Goal: Information Seeking & Learning: Learn about a topic

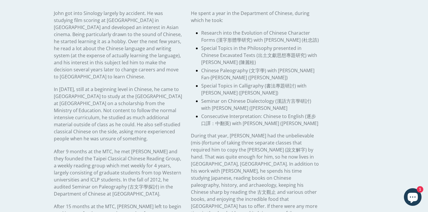
scroll to position [133, 0]
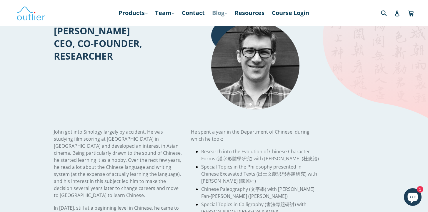
click at [222, 11] on link "Blog .cls-1{fill:#231f20} expand" at bounding box center [219, 13] width 21 height 11
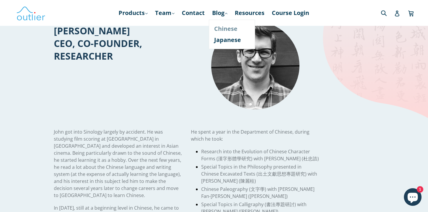
click at [230, 27] on link "Chinese" at bounding box center [232, 28] width 36 height 11
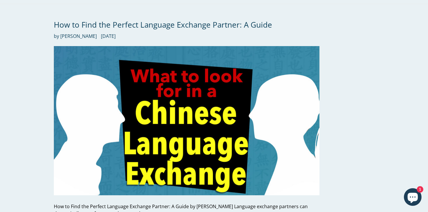
scroll to position [1294, 0]
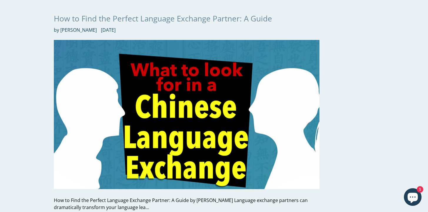
click at [205, 13] on link "How to Find the Perfect Language Exchange Partner: A Guide" at bounding box center [163, 18] width 218 height 11
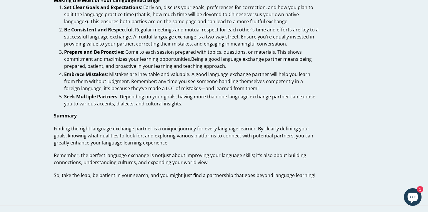
scroll to position [613, 0]
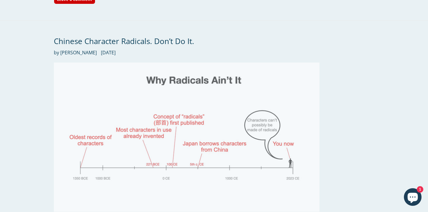
scroll to position [1776, 0]
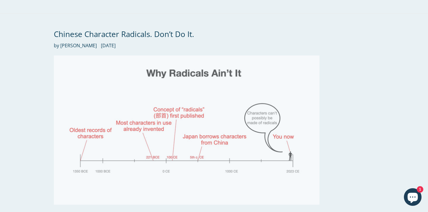
click at [189, 64] on img at bounding box center [186, 130] width 265 height 149
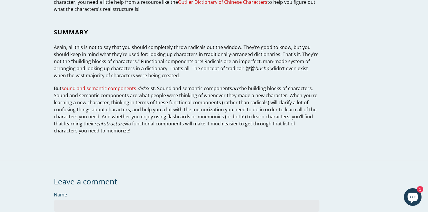
scroll to position [1914, 0]
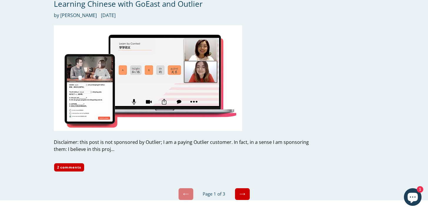
scroll to position [2788, 0]
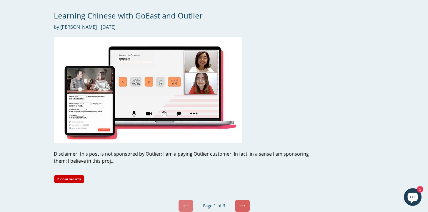
click at [244, 200] on link "Next" at bounding box center [241, 206] width 15 height 12
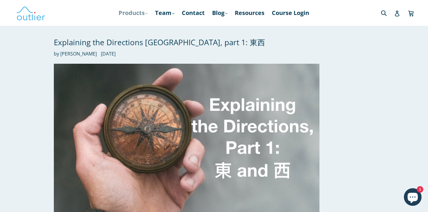
click at [130, 11] on link "Products .cls-1{fill:#231f20} expand" at bounding box center [132, 13] width 35 height 11
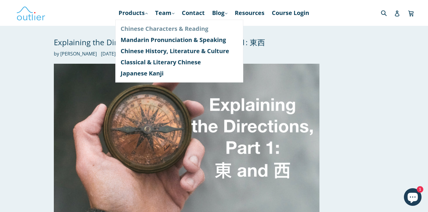
click at [154, 31] on link "Chinese Characters & Reading" at bounding box center [178, 28] width 117 height 11
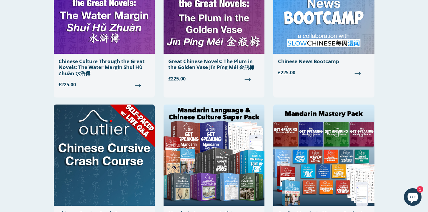
scroll to position [296, 0]
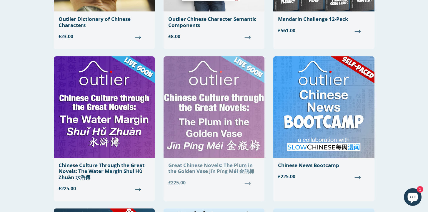
click at [203, 106] on img at bounding box center [213, 106] width 101 height 101
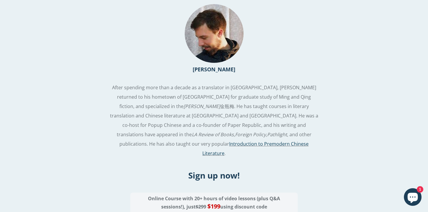
scroll to position [857, 0]
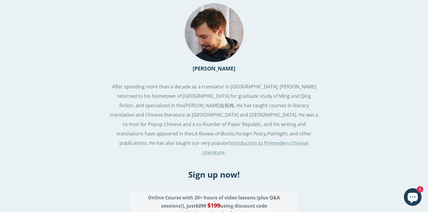
click at [233, 140] on link "Introduction to Premodern Chinese Literature" at bounding box center [255, 148] width 106 height 16
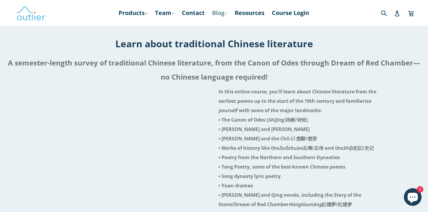
click at [220, 16] on link "Blog .cls-1{fill:#231f20} expand" at bounding box center [219, 13] width 21 height 11
click at [196, 16] on link "Contact" at bounding box center [193, 13] width 29 height 11
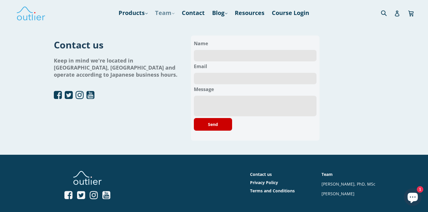
click at [167, 12] on link "Team .cls-1{fill:#231f20} expand" at bounding box center [164, 13] width 25 height 11
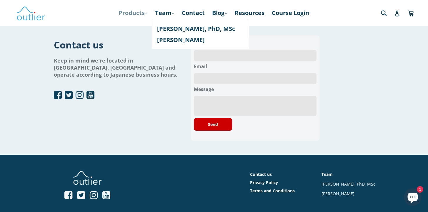
click at [129, 16] on link "Products .cls-1{fill:#231f20} expand" at bounding box center [132, 13] width 35 height 11
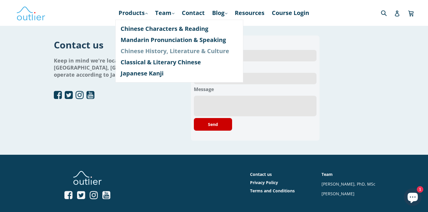
click at [163, 51] on link "Chinese History, Literature & Culture" at bounding box center [178, 51] width 117 height 11
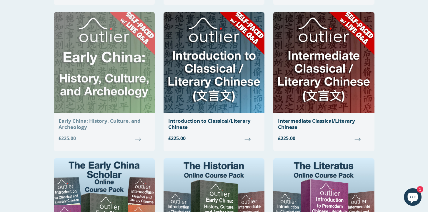
scroll to position [480, 0]
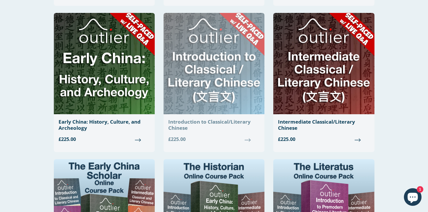
click at [257, 59] on img at bounding box center [213, 63] width 101 height 101
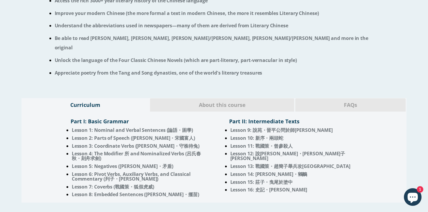
scroll to position [419, 0]
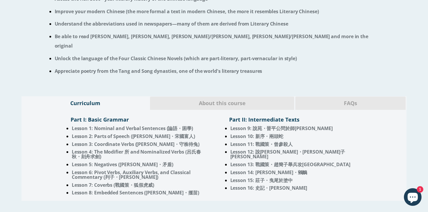
click at [224, 96] on div "About this course" at bounding box center [222, 103] width 145 height 14
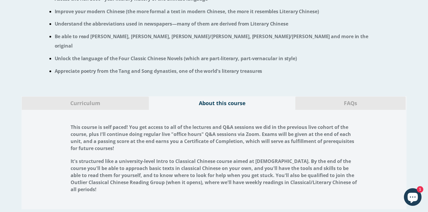
click at [358, 100] on span "FAQs" at bounding box center [350, 104] width 102 height 8
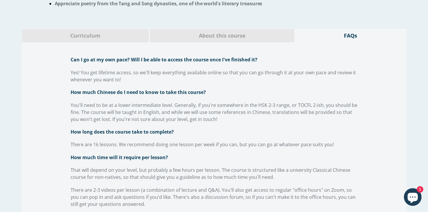
scroll to position [483, 0]
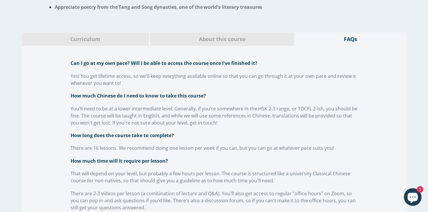
click at [106, 36] on span "Curriculum" at bounding box center [85, 40] width 118 height 8
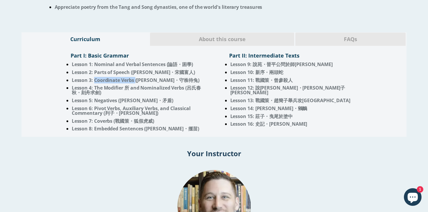
drag, startPoint x: 95, startPoint y: 63, endPoint x: 135, endPoint y: 62, distance: 40.5
click at [135, 77] on span "Lesson 3: Coordinate Verbs ([PERSON_NAME]・守株待兔)" at bounding box center [136, 80] width 128 height 6
copy span "Coordinate Verbs"
click at [162, 86] on li "Lesson 4: The Modifier 所 and Nominalized Verbs (呂氏春秋・刻舟求劍)" at bounding box center [141, 90] width 138 height 9
click at [329, 49] on div "Part II: Intermediate Texts" at bounding box center [293, 55] width 128 height 13
